Goal: Information Seeking & Learning: Understand process/instructions

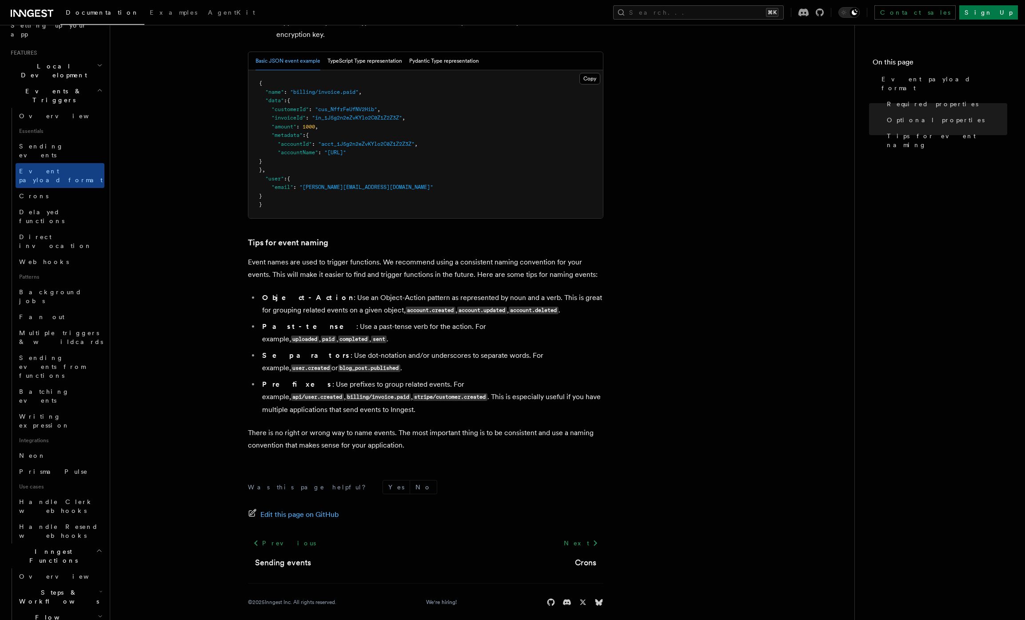
scroll to position [177, 0]
click at [64, 588] on span "Steps & Workflows" at bounding box center [58, 597] width 84 height 18
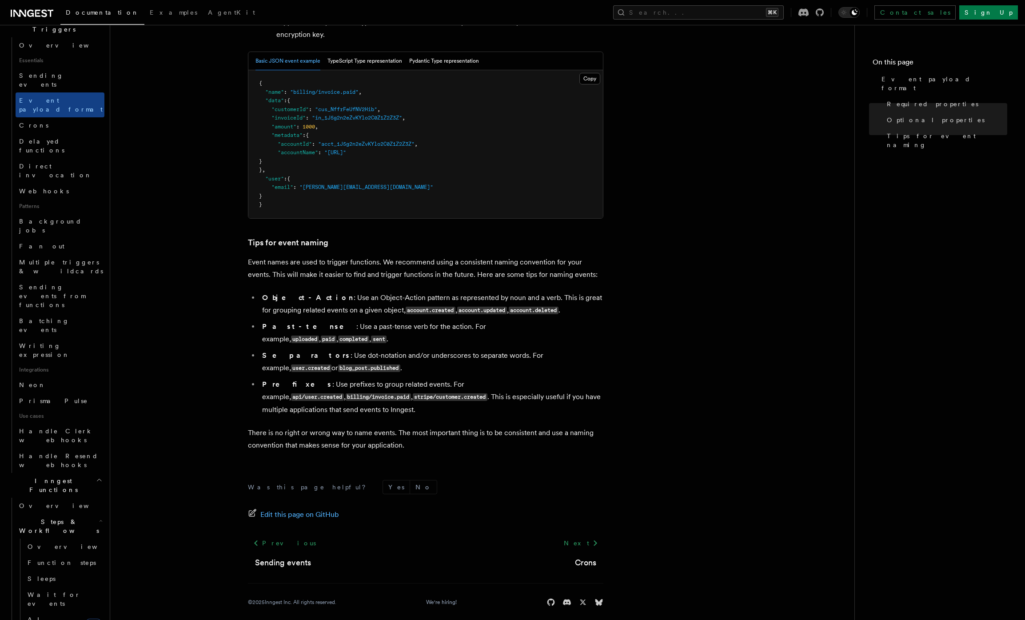
scroll to position [276, 0]
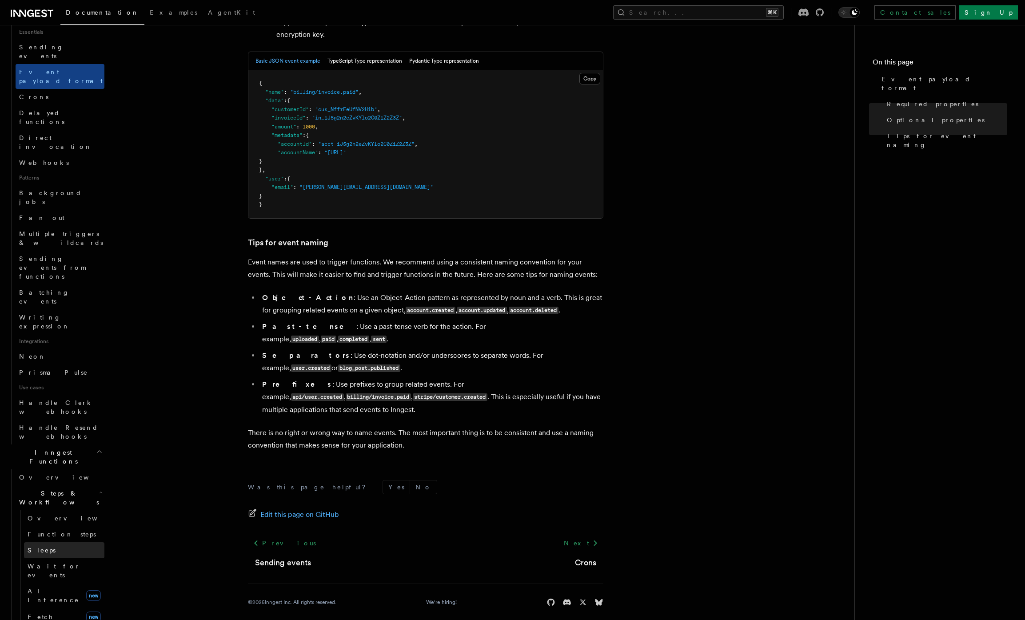
click at [44, 547] on span "Sleeps" at bounding box center [42, 550] width 28 height 7
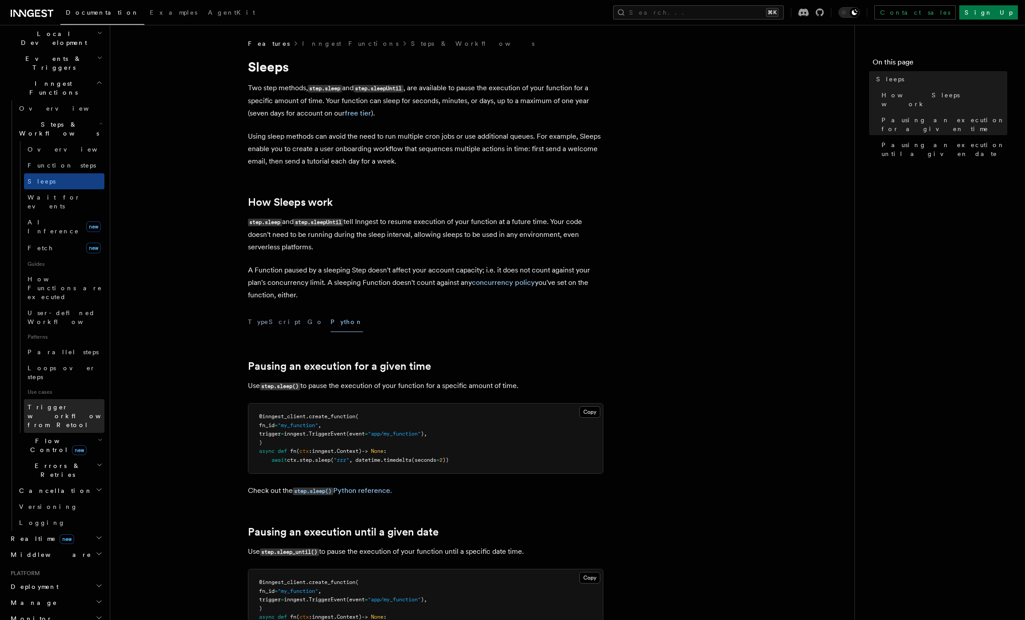
scroll to position [184, 0]
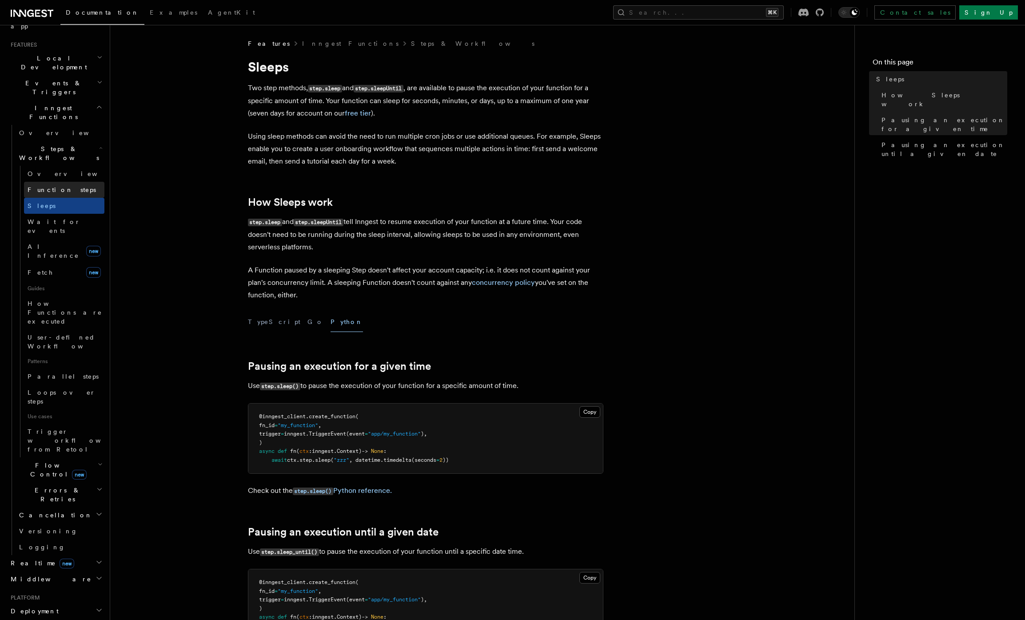
click at [55, 186] on span "Function steps" at bounding box center [62, 189] width 68 height 7
